Goal: Find contact information: Find contact information

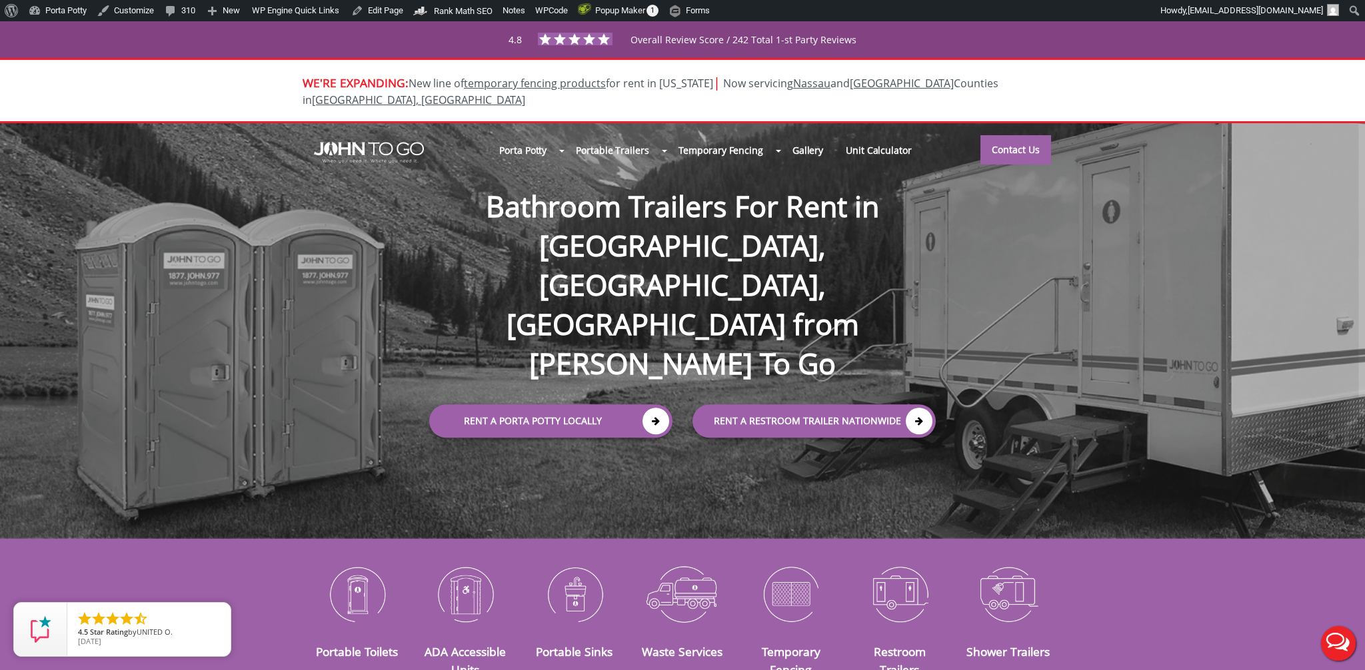
click at [1069, 147] on nav "Porta Potty Portable Toilets ADA Accessible Units Portable Sinks Waste Services…" at bounding box center [682, 149] width 866 height 53
click at [1032, 146] on link "Contact Us" at bounding box center [1015, 149] width 71 height 29
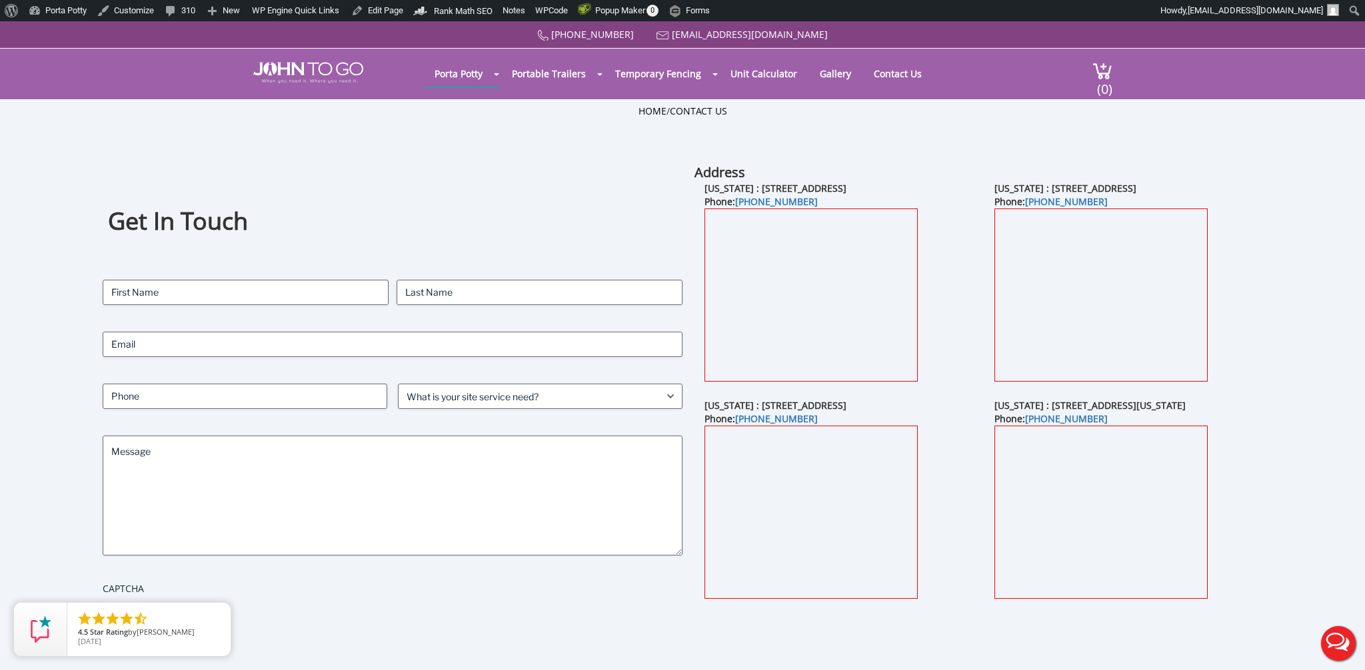
click at [1290, 281] on div "Get In Touch Contact Name (Required) First Last Email (Required) Phone (Require…" at bounding box center [682, 419] width 1228 height 512
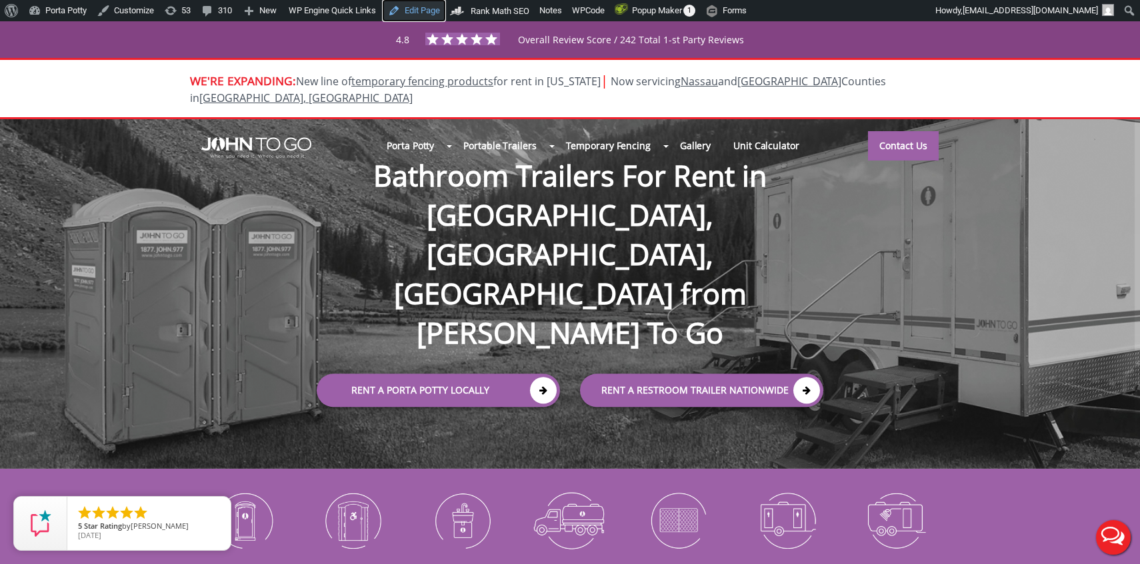
click at [437, 9] on link "Edit Page" at bounding box center [414, 10] width 63 height 21
